Goal: Task Accomplishment & Management: Use online tool/utility

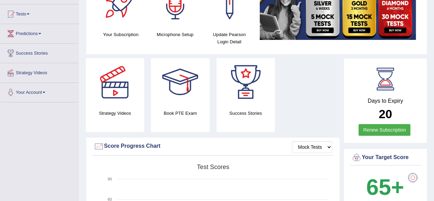
scroll to position [71, 0]
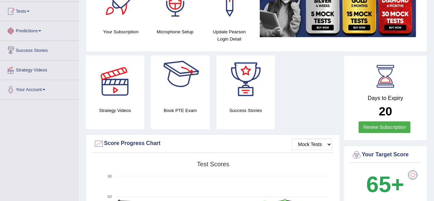
click at [39, 15] on link "Tests" at bounding box center [39, 10] width 78 height 17
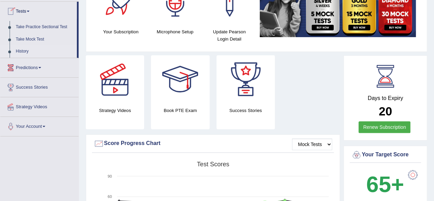
click at [36, 49] on link "History" at bounding box center [45, 51] width 64 height 12
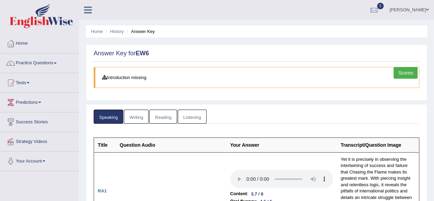
click at [140, 113] on link "Writing" at bounding box center [136, 116] width 25 height 14
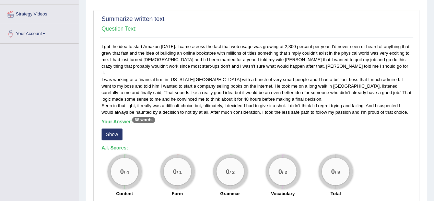
scroll to position [159, 0]
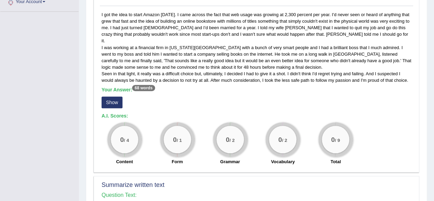
click at [112, 97] on button "Show" at bounding box center [112, 102] width 21 height 12
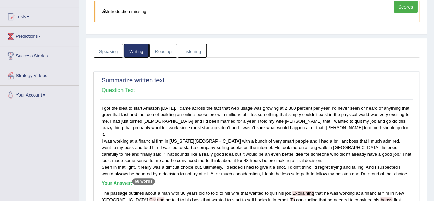
scroll to position [0, 0]
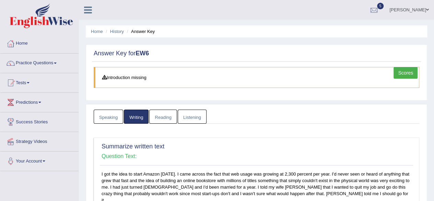
click at [166, 120] on link "Reading" at bounding box center [162, 116] width 27 height 14
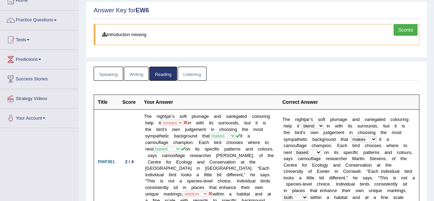
scroll to position [38, 0]
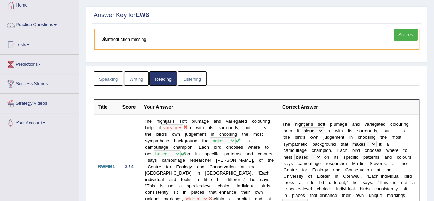
click at [199, 78] on link "Listening" at bounding box center [192, 78] width 29 height 14
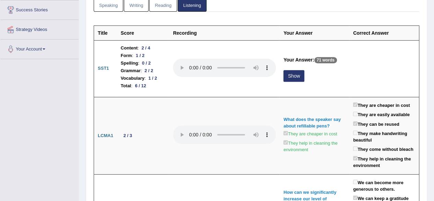
scroll to position [120, 0]
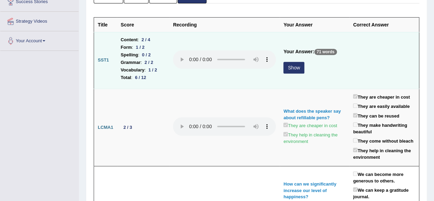
click at [295, 63] on button "Show" at bounding box center [293, 68] width 21 height 12
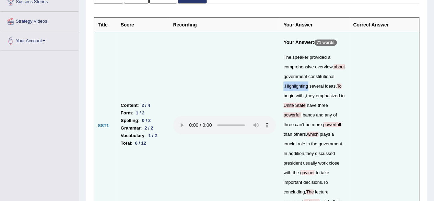
drag, startPoint x: 305, startPoint y: 84, endPoint x: 279, endPoint y: 83, distance: 26.8
click at [280, 83] on td "Your Answer: 71 words The speaker provided a comprehensive overview , about gov…" at bounding box center [315, 126] width 70 height 188
copy div ". Highlighting"
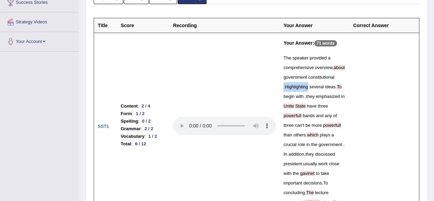
scroll to position [19, 0]
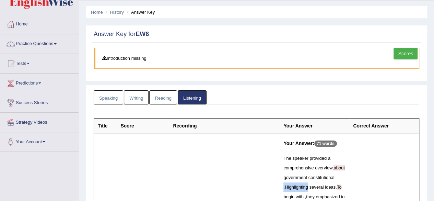
click at [145, 96] on link "Writing" at bounding box center [136, 97] width 25 height 14
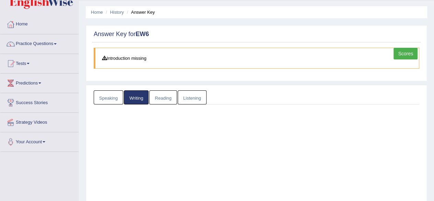
click at [145, 96] on link "Writing" at bounding box center [136, 97] width 25 height 14
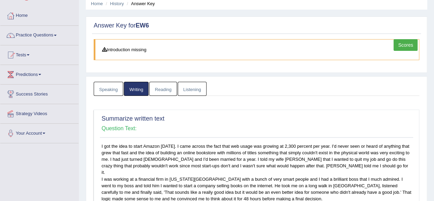
scroll to position [0, 0]
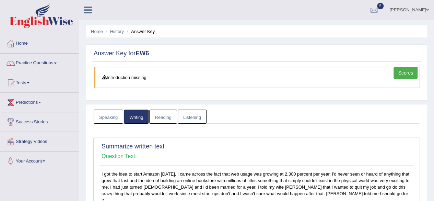
drag, startPoint x: 193, startPoint y: 115, endPoint x: 393, endPoint y: 84, distance: 202.3
click at [193, 115] on link "Listening" at bounding box center [192, 116] width 29 height 14
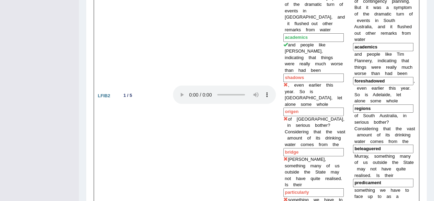
scroll to position [924, 0]
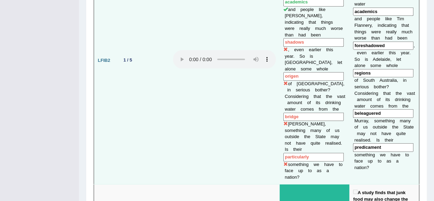
drag, startPoint x: 384, startPoint y: 88, endPoint x: 351, endPoint y: 96, distance: 33.6
click at [351, 96] on td "N o w t h a t s t o r y ' s b e e n s c o r c h e d , a s o n l y p a r t o f c…" at bounding box center [384, 60] width 70 height 247
click at [364, 109] on input "beleaguered" at bounding box center [383, 113] width 60 height 9
drag, startPoint x: 354, startPoint y: 85, endPoint x: 383, endPoint y: 87, distance: 28.9
click at [383, 109] on input "beleaguered" at bounding box center [383, 113] width 60 height 9
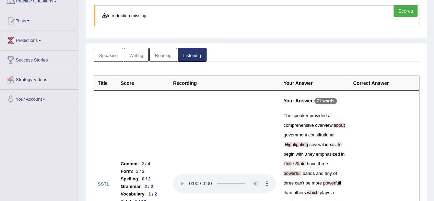
scroll to position [0, 0]
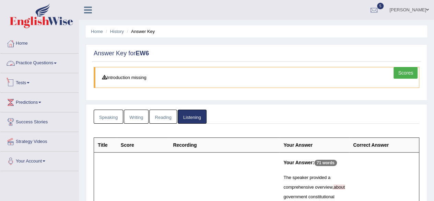
click at [47, 63] on link "Practice Questions" at bounding box center [39, 62] width 78 height 17
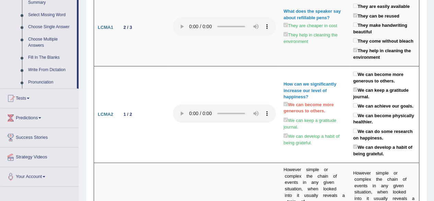
click at [15, 97] on div at bounding box center [10, 98] width 10 height 10
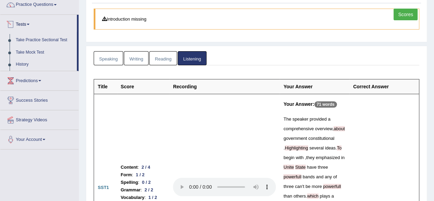
scroll to position [58, 0]
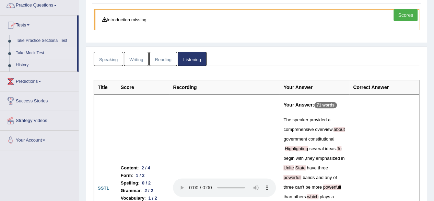
click at [20, 54] on link "Take Mock Test" at bounding box center [45, 53] width 64 height 12
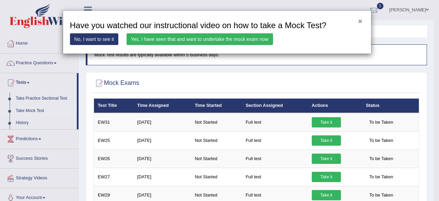
click at [362, 19] on button "×" at bounding box center [360, 21] width 4 height 7
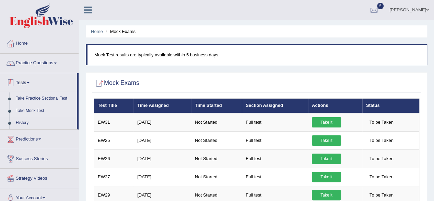
click at [46, 97] on link "Take Practice Sectional Test" at bounding box center [45, 98] width 64 height 12
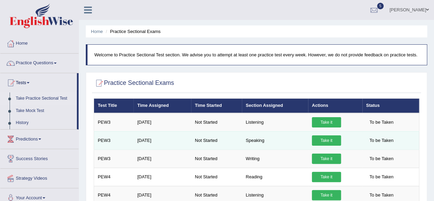
click at [318, 141] on link "Take it" at bounding box center [326, 140] width 29 height 10
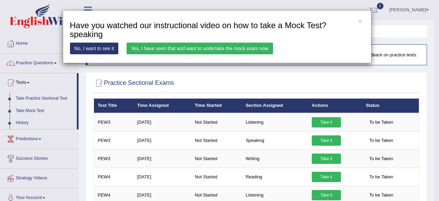
click at [229, 48] on link "Yes, I have seen that and want to undertake the mock exam now" at bounding box center [200, 49] width 147 height 12
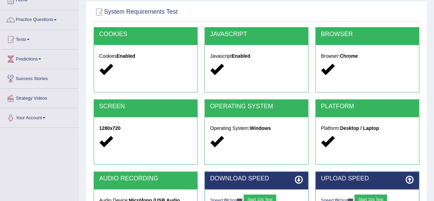
scroll to position [65, 0]
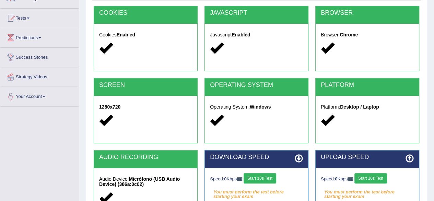
drag, startPoint x: 439, startPoint y: 64, endPoint x: 437, endPoint y: 98, distance: 34.0
click at [434, 98] on html "Toggle navigation Home Practice Questions Speaking Practice Read Aloud Repeat S…" at bounding box center [217, 35] width 434 height 201
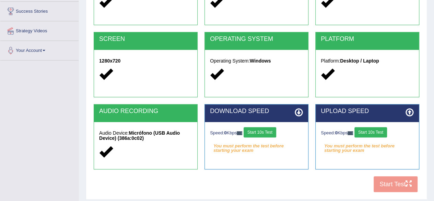
scroll to position [159, 0]
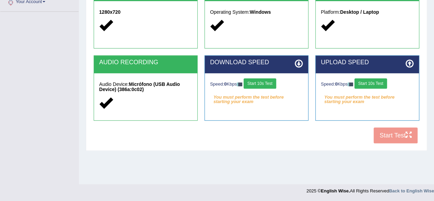
click at [269, 82] on button "Start 10s Test" at bounding box center [260, 83] width 33 height 10
click at [283, 80] on button "Start 10s Test" at bounding box center [267, 83] width 33 height 10
click at [272, 85] on button "Start 10s Test" at bounding box center [267, 83] width 33 height 10
click at [277, 82] on button "Start 10s Test" at bounding box center [267, 83] width 33 height 10
click at [370, 82] on button "Start 10s Test" at bounding box center [370, 83] width 33 height 10
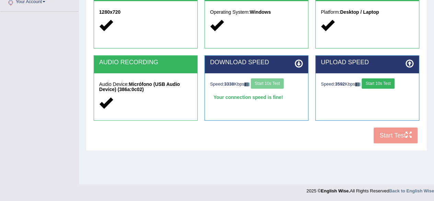
click at [388, 79] on button "Start 10s Test" at bounding box center [378, 83] width 33 height 10
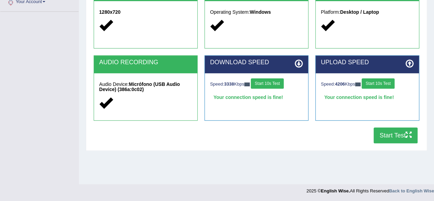
click at [391, 137] on button "Start Test" at bounding box center [396, 135] width 44 height 16
